Goal: Task Accomplishment & Management: Complete application form

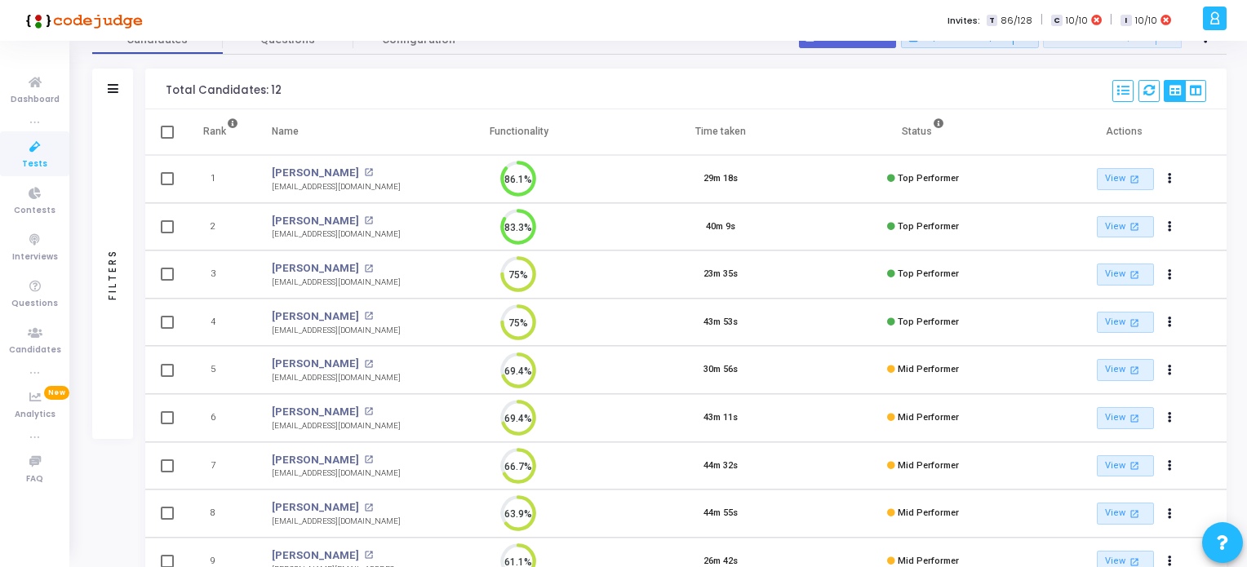
scroll to position [4, 0]
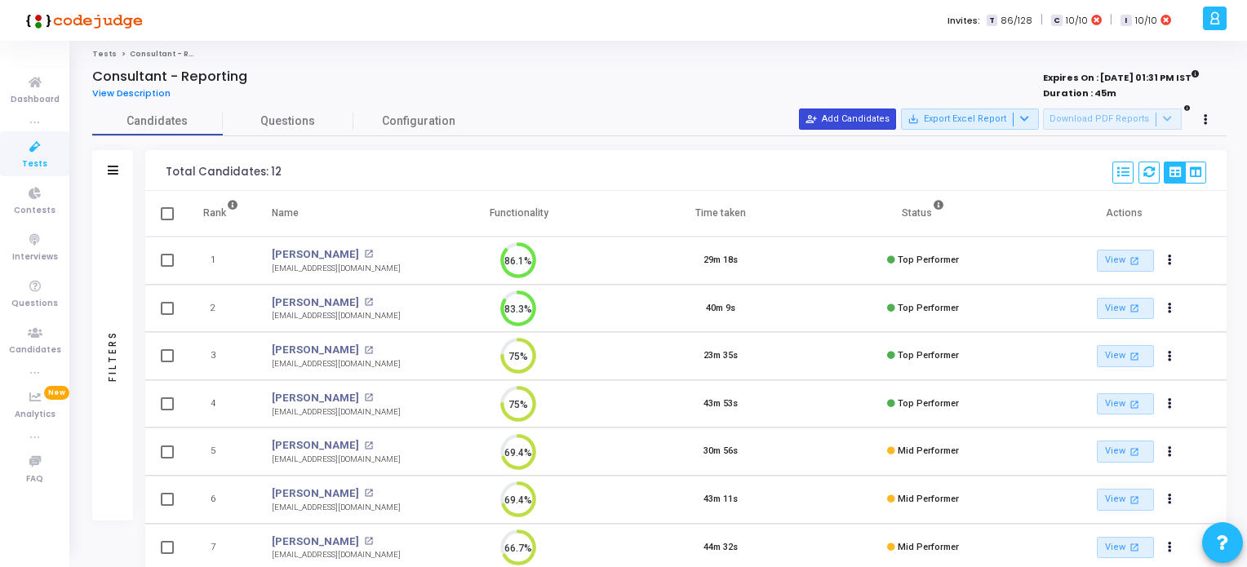
click at [881, 127] on button "person_add_alt Add Candidates" at bounding box center [847, 119] width 97 height 21
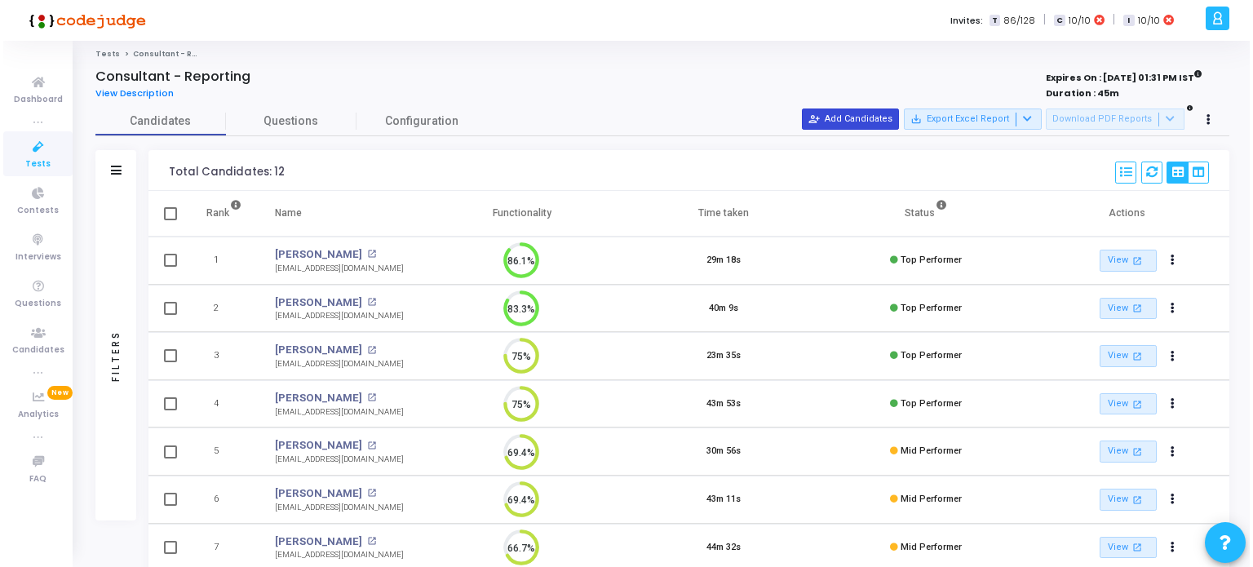
scroll to position [0, 0]
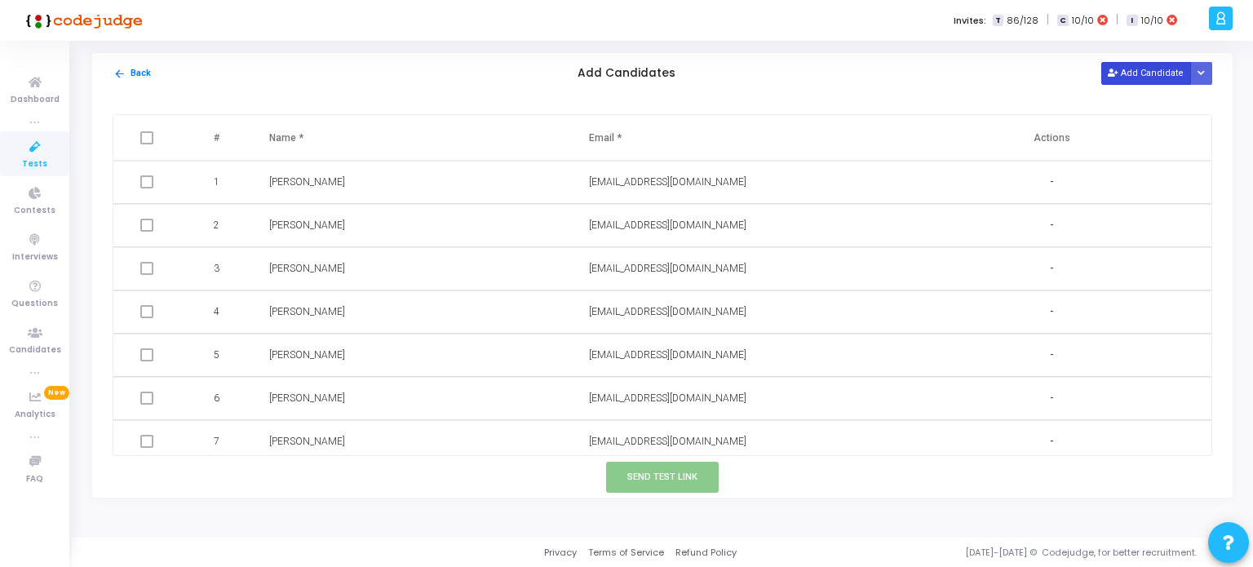
click at [1134, 66] on button "Add Candidate" at bounding box center [1147, 73] width 90 height 22
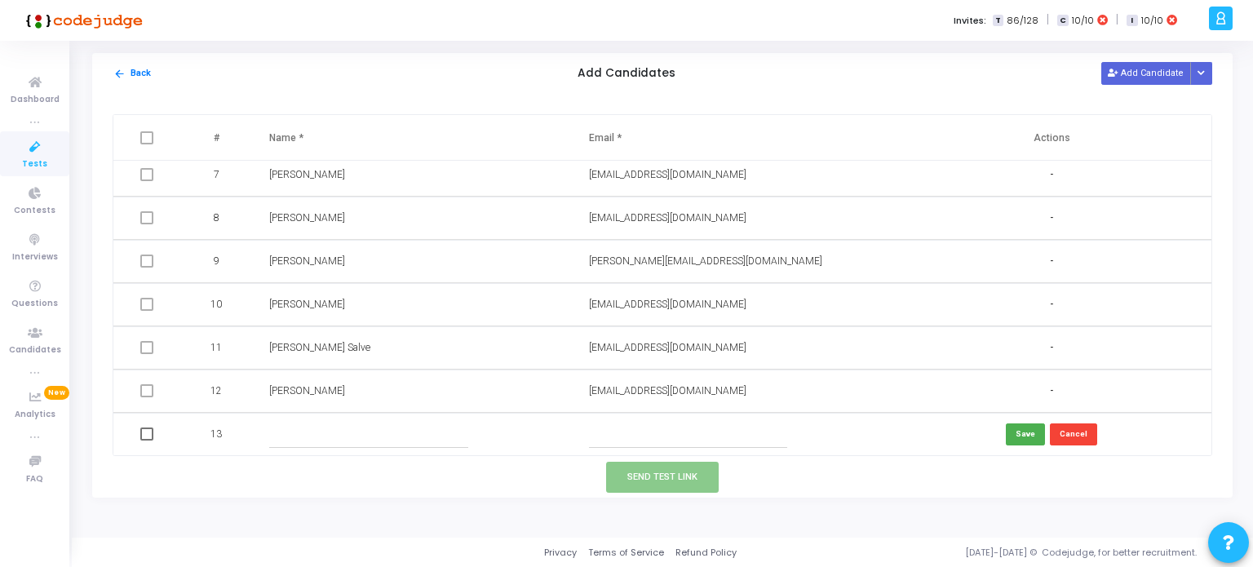
click at [605, 437] on input "text" at bounding box center [688, 434] width 198 height 27
paste input "antim1294@gmail.com"
type input "antim1294@gmail.com"
click at [408, 430] on input "text" at bounding box center [368, 434] width 198 height 27
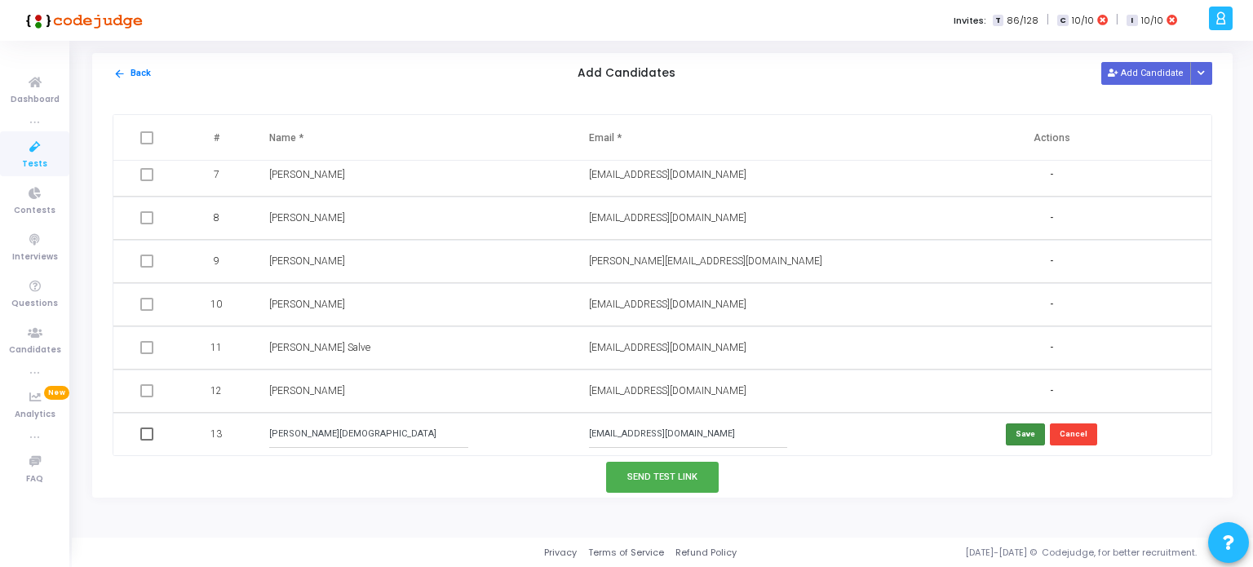
type input "Antim Jain"
click at [1019, 439] on button "Save" at bounding box center [1025, 435] width 39 height 22
click at [669, 483] on button "Send Test Link" at bounding box center [662, 477] width 113 height 30
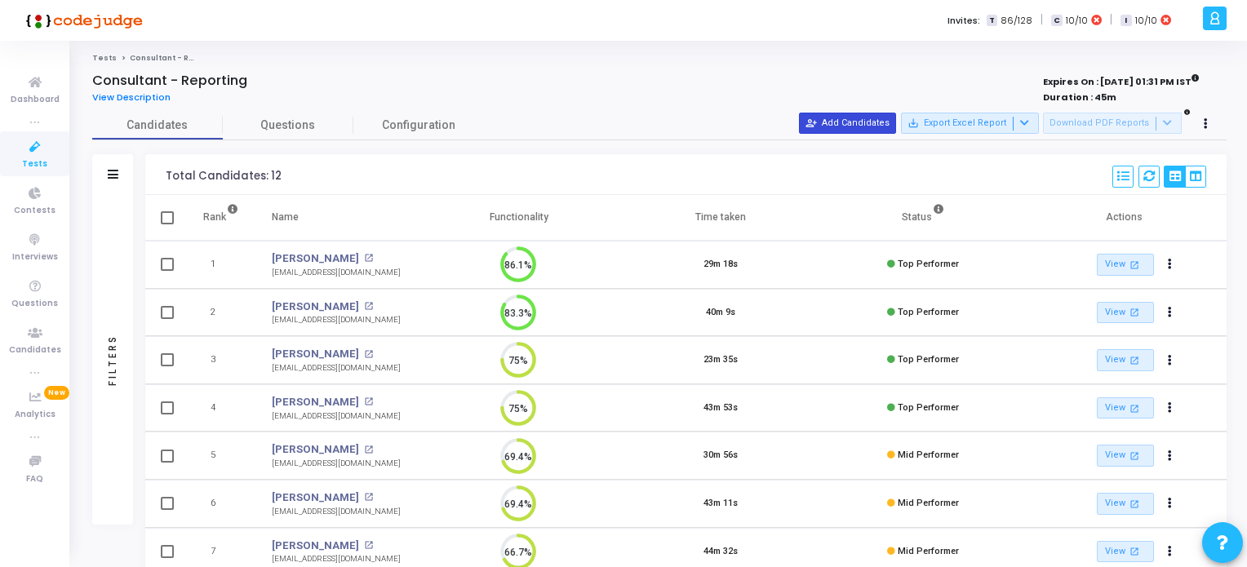
click at [861, 122] on button "person_add_alt Add Candidates" at bounding box center [847, 123] width 97 height 21
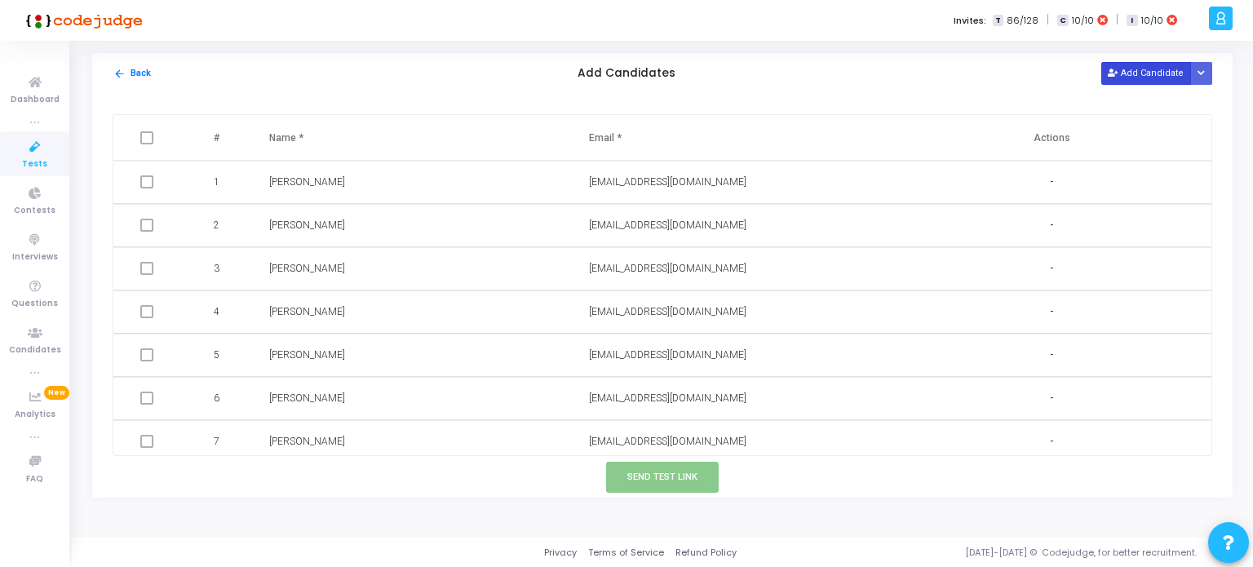
click at [1144, 82] on button "Add Candidate" at bounding box center [1147, 73] width 90 height 22
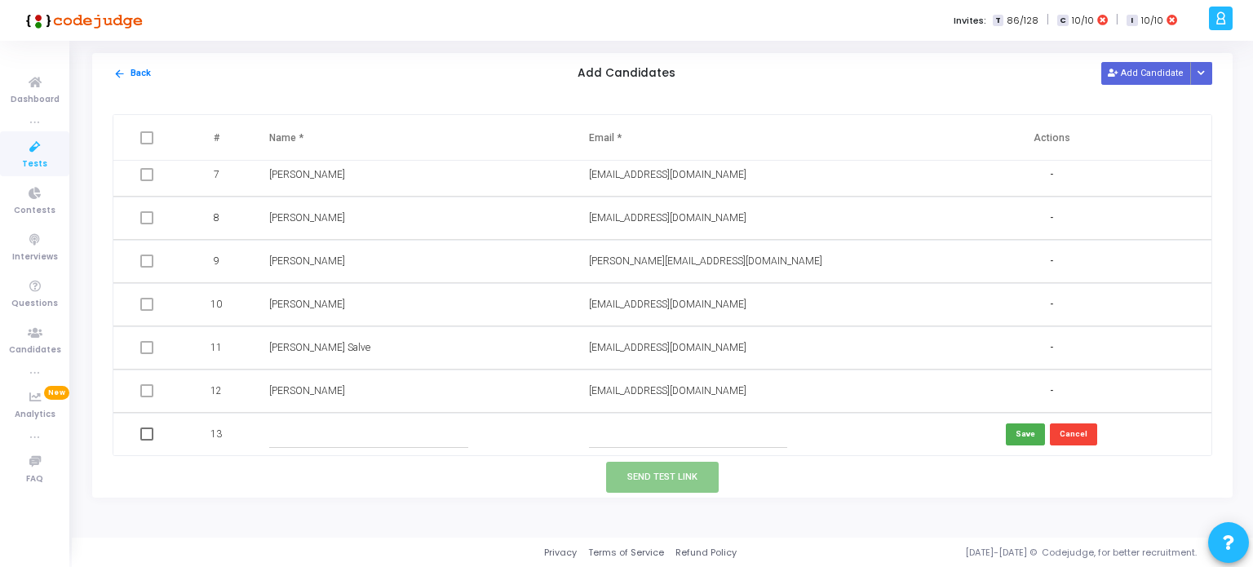
click at [646, 434] on input "text" at bounding box center [688, 434] width 198 height 27
paste input "antim1294@gmail.com"
type input "antim1294@gmail.com"
click at [392, 445] on input "text" at bounding box center [368, 434] width 198 height 27
type input "a"
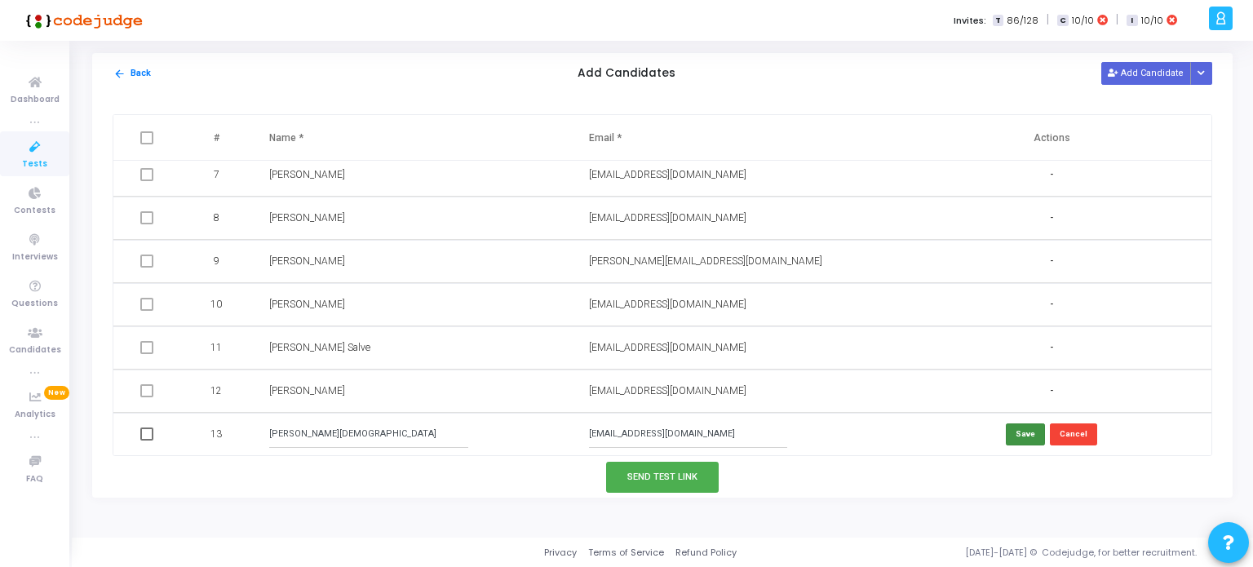
type input "Antim Jain"
click at [1025, 430] on button "Save" at bounding box center [1025, 435] width 39 height 22
click at [645, 472] on button "Send Test Link" at bounding box center [662, 477] width 113 height 30
